Goal: Check status: Check status

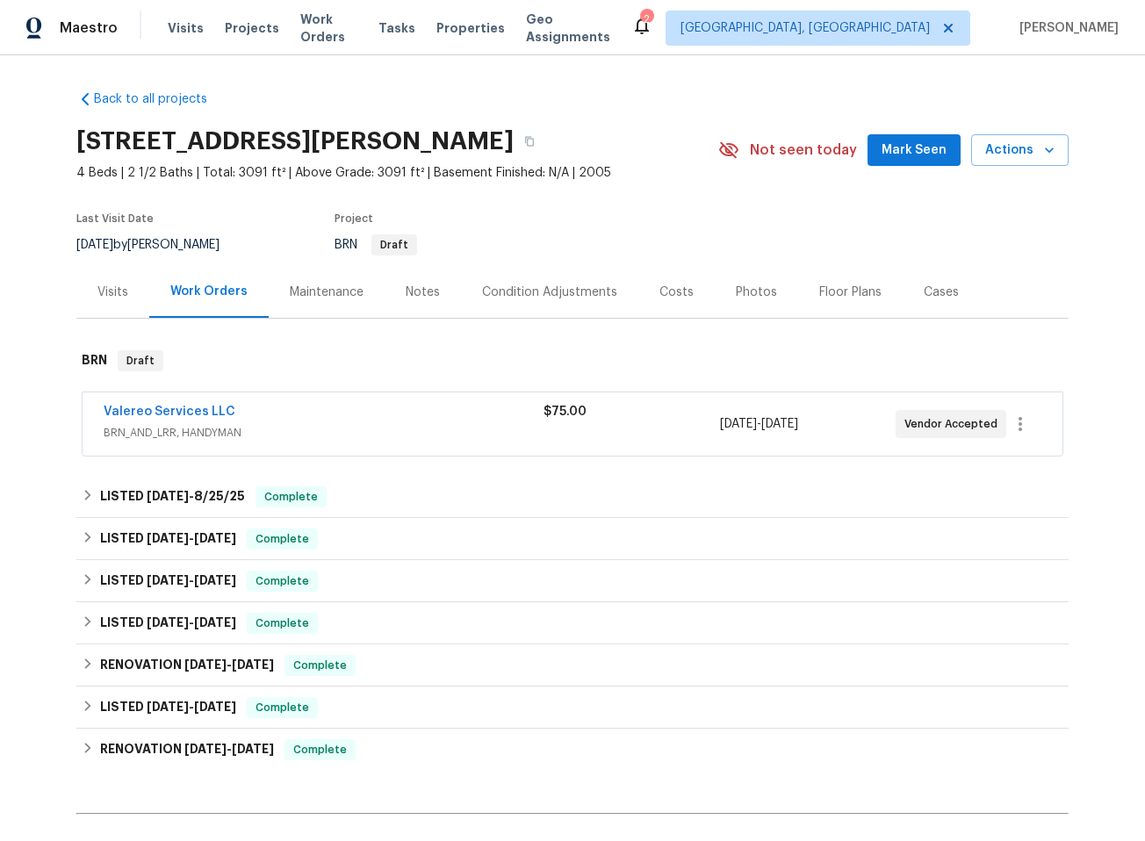
click at [421, 418] on div "Valereo Services LLC" at bounding box center [324, 413] width 440 height 21
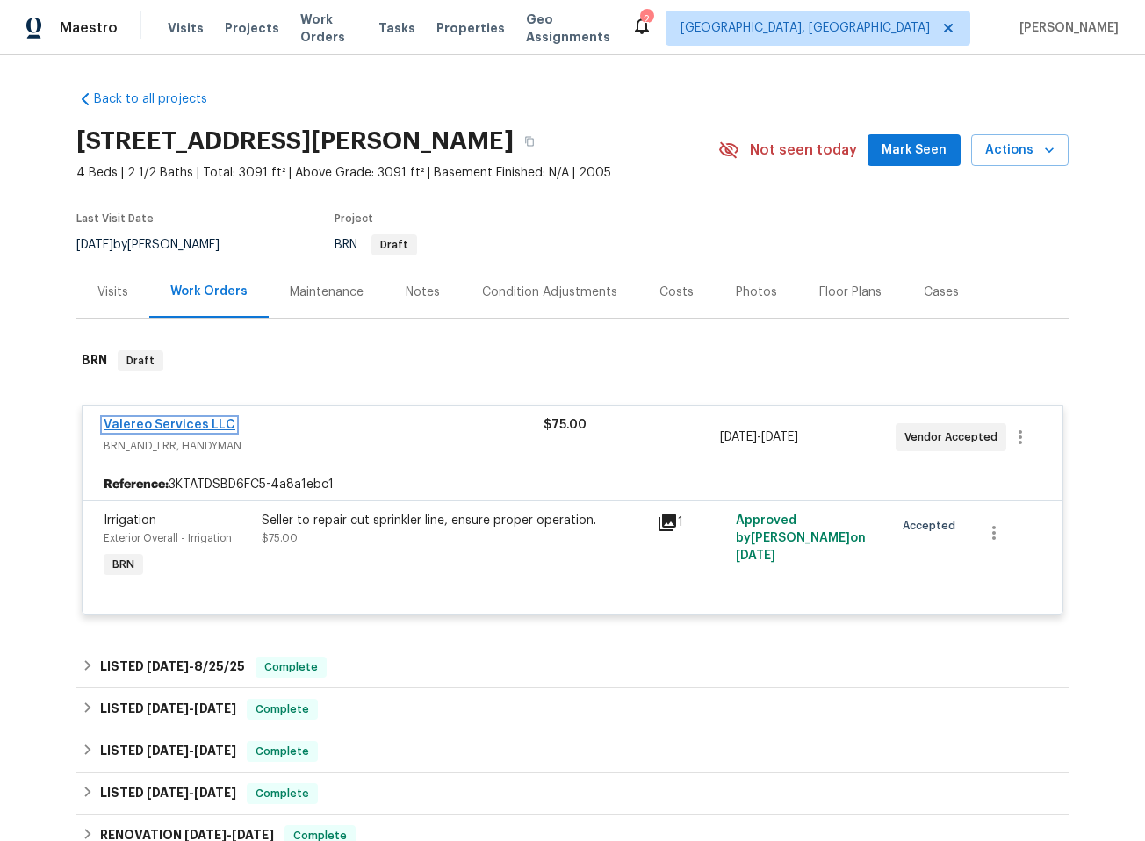
click at [134, 421] on link "Valereo Services LLC" at bounding box center [170, 425] width 132 height 12
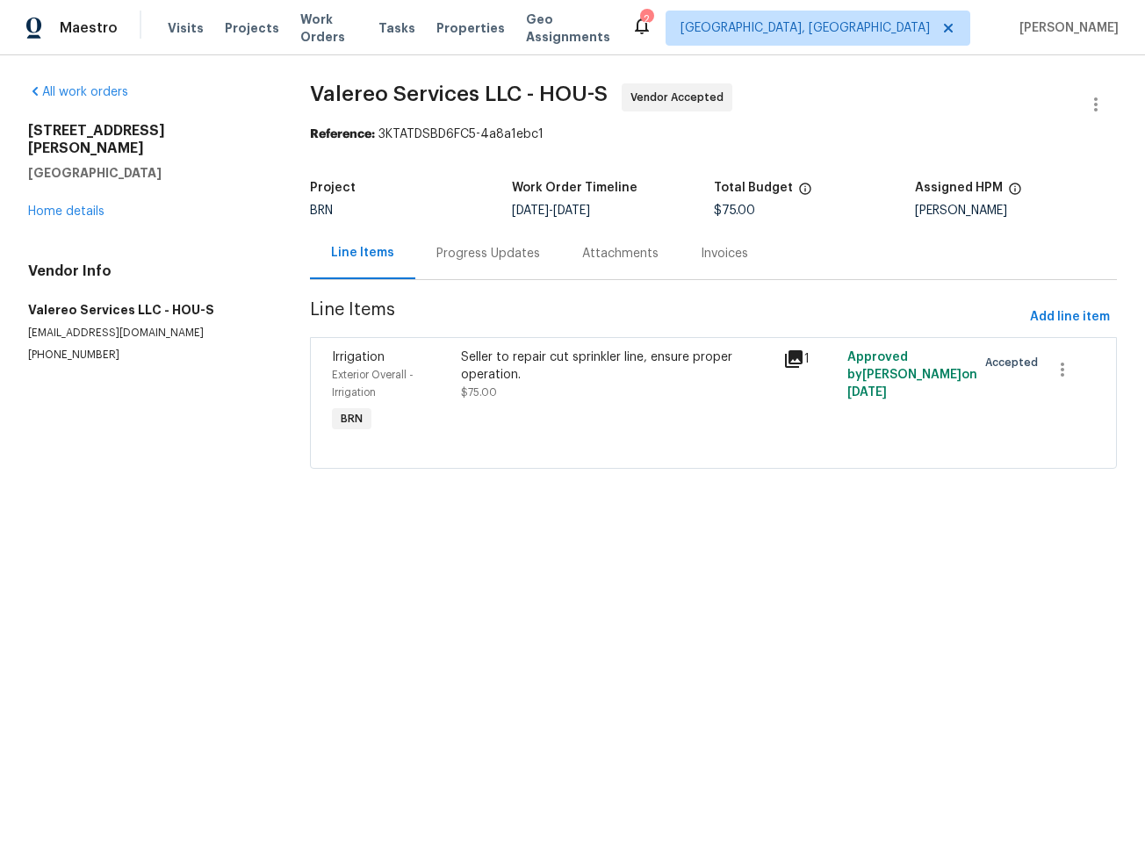
click at [467, 249] on div "Progress Updates" at bounding box center [488, 254] width 104 height 18
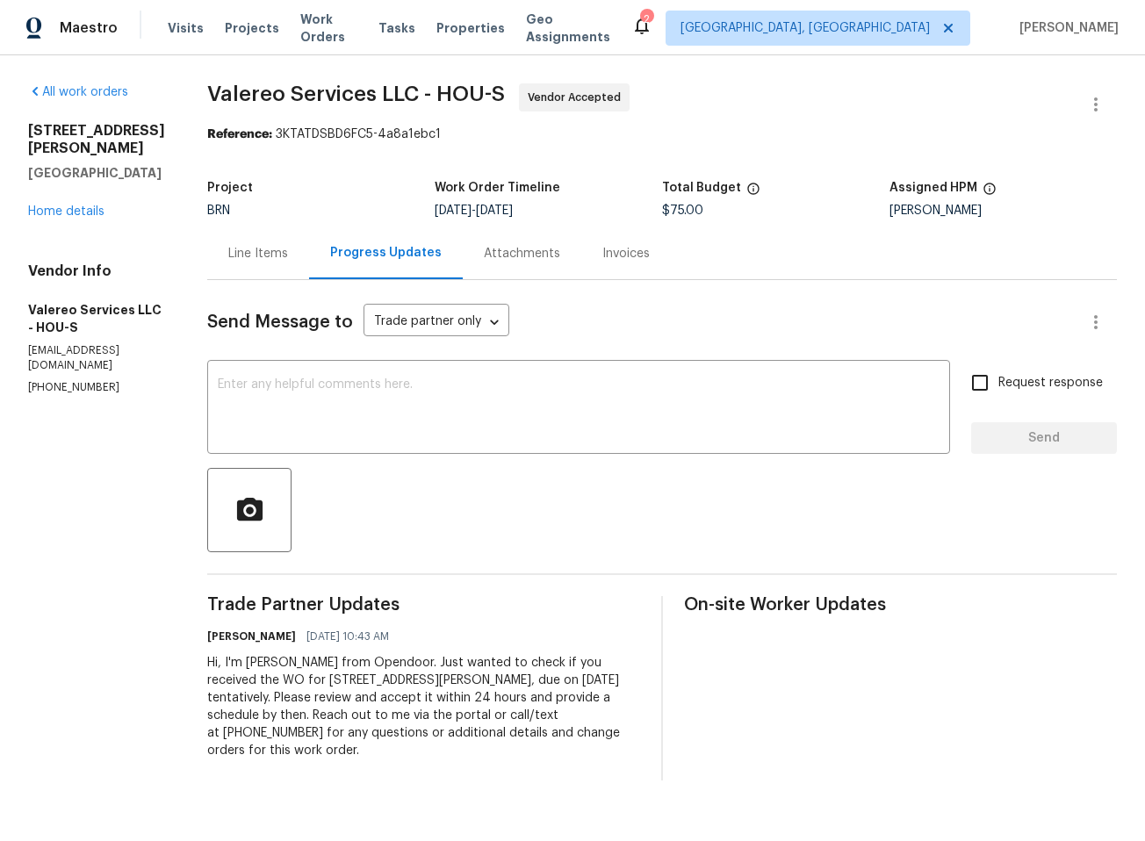
click at [251, 253] on div "Line Items" at bounding box center [258, 254] width 60 height 18
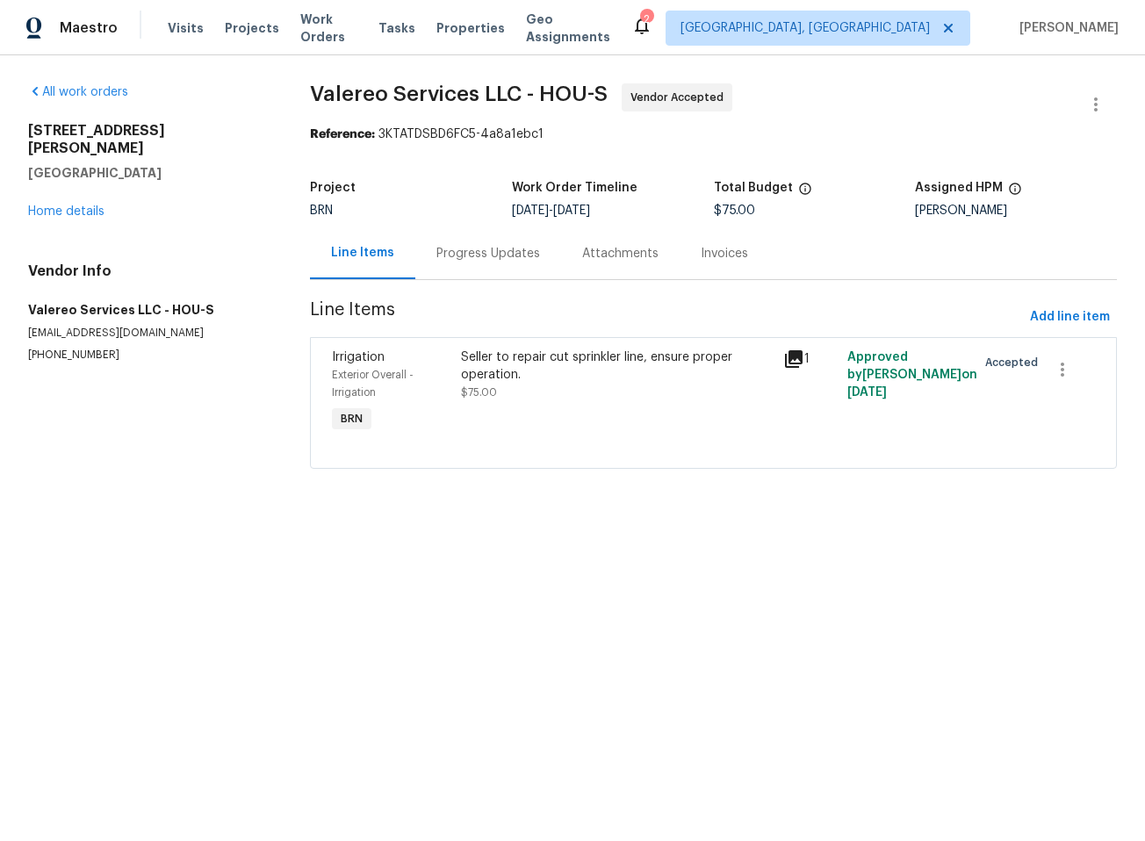
click at [473, 282] on section "Valereo Services LLC - HOU-S Vendor Accepted Reference: 3KTATDSBD6FC5-4a8a1ebc1…" at bounding box center [713, 286] width 807 height 406
click at [485, 251] on div "Progress Updates" at bounding box center [488, 254] width 104 height 18
